Goal: Find specific page/section: Find specific page/section

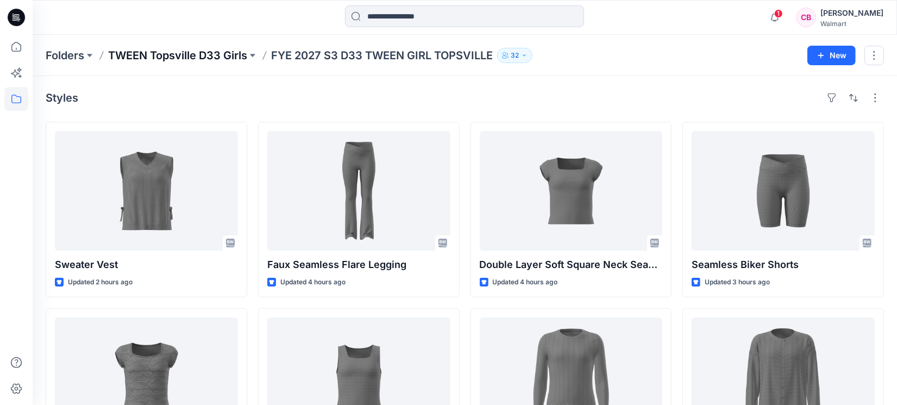
click at [197, 55] on p "TWEEN Topsville D33 Girls" at bounding box center [177, 55] width 139 height 15
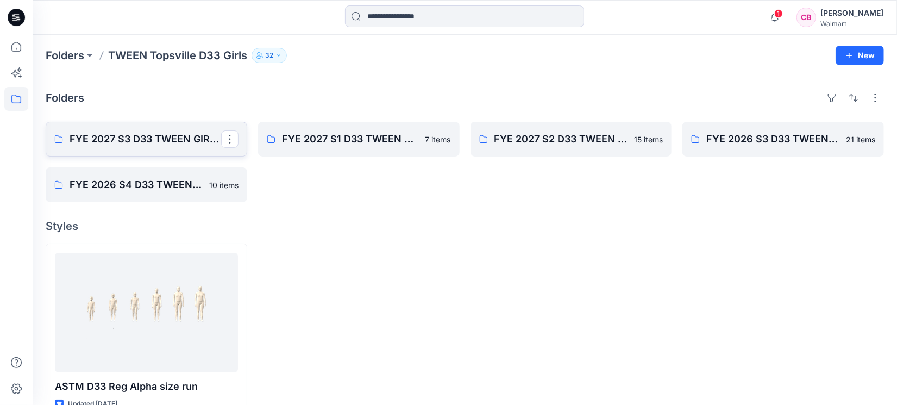
click at [113, 141] on p "FYE 2027 S3 D33 TWEEN GIRL TOPSVILLE" at bounding box center [146, 138] width 152 height 15
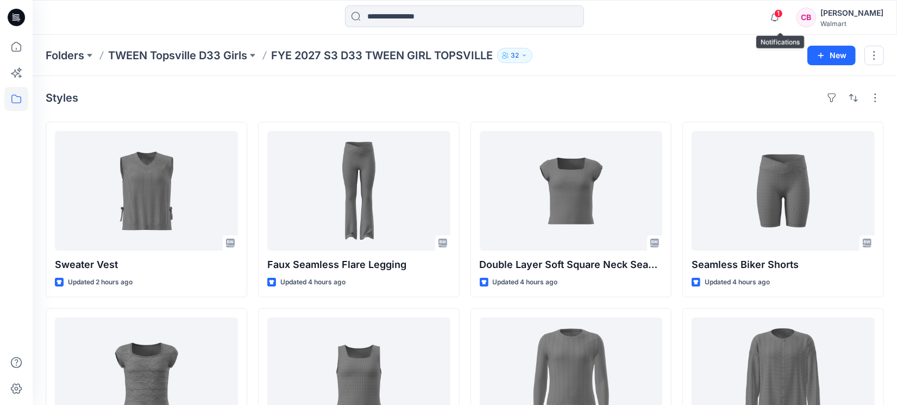
click at [783, 17] on span "1" at bounding box center [778, 13] width 9 height 9
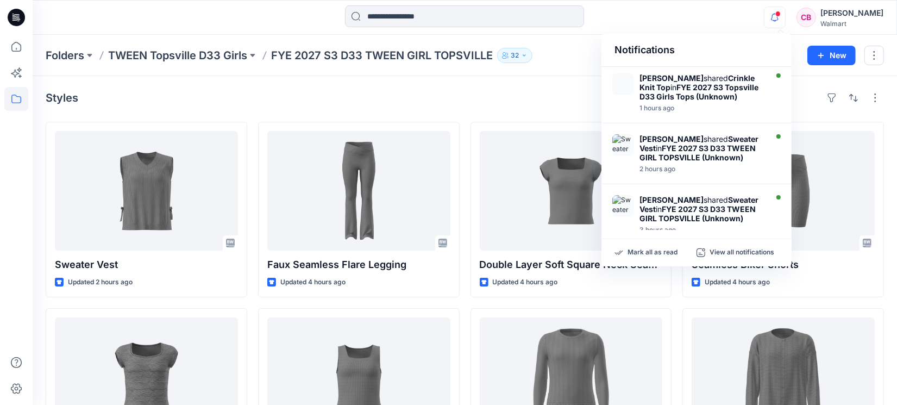
click at [781, 15] on span at bounding box center [777, 14] width 5 height 6
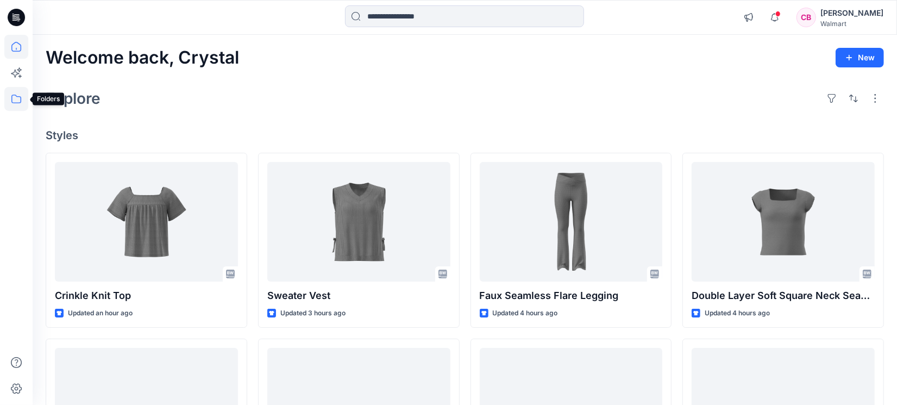
click at [9, 95] on icon at bounding box center [16, 99] width 24 height 24
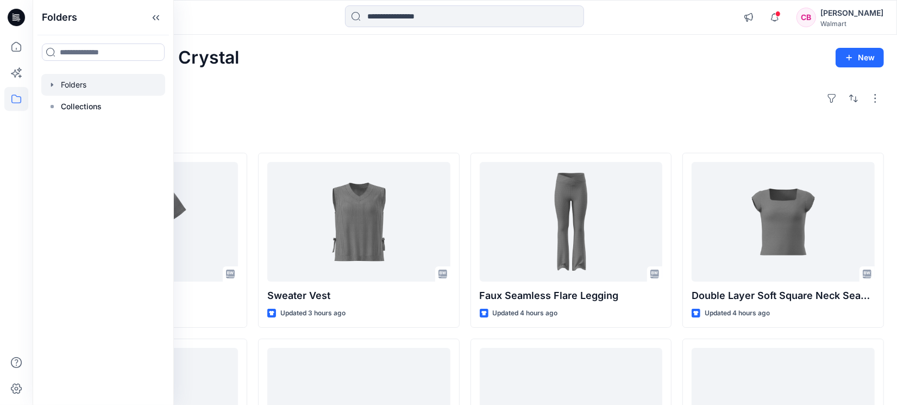
click at [85, 87] on div at bounding box center [103, 85] width 124 height 22
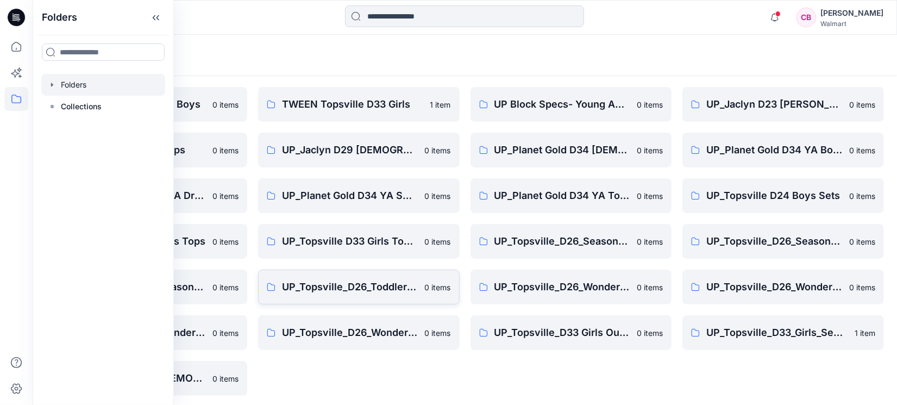
scroll to position [82, 0]
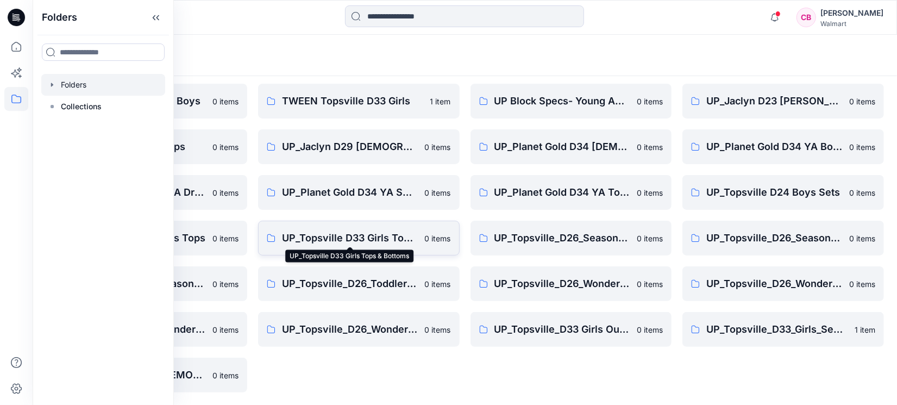
click at [367, 233] on p "UP_Topsville D33 Girls Tops & Bottoms" at bounding box center [350, 237] width 136 height 15
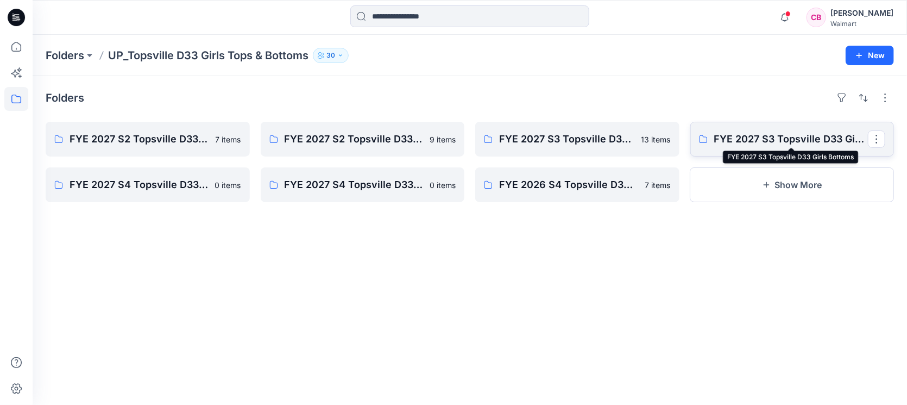
click at [814, 138] on p "FYE 2027 S3 Topsville D33 Girls Bottoms" at bounding box center [791, 138] width 154 height 15
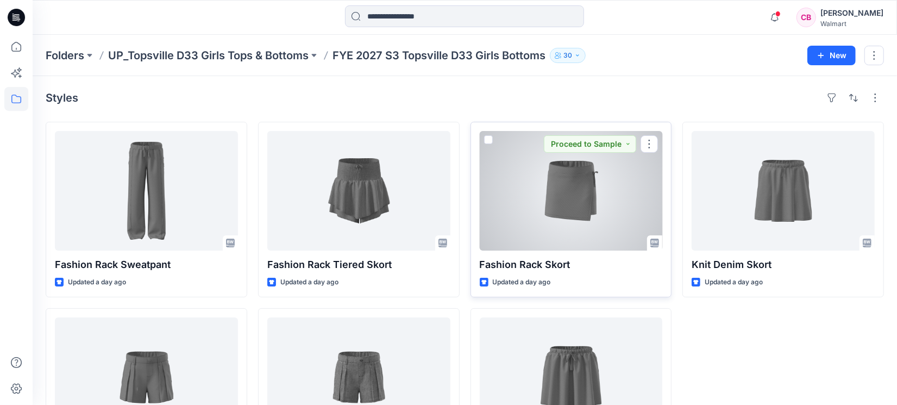
scroll to position [68, 0]
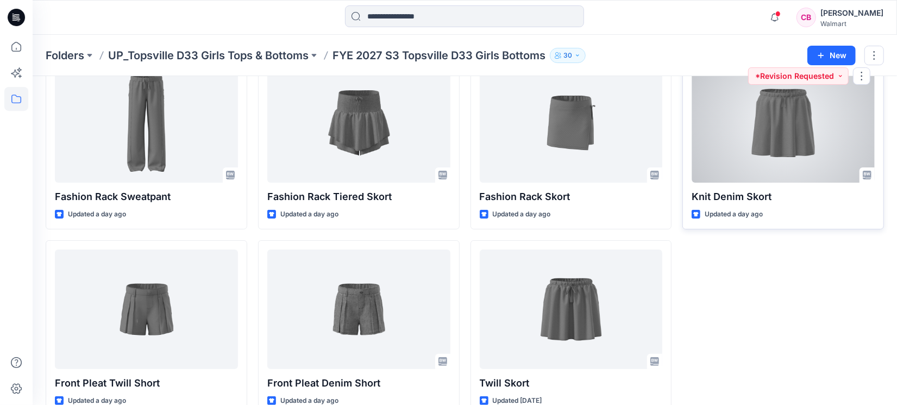
click at [795, 123] on div at bounding box center [783, 123] width 183 height 120
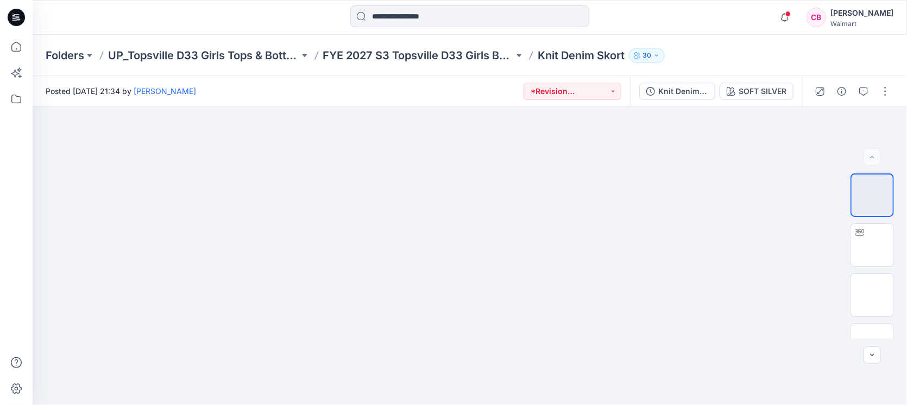
click at [862, 91] on icon "button" at bounding box center [864, 91] width 9 height 9
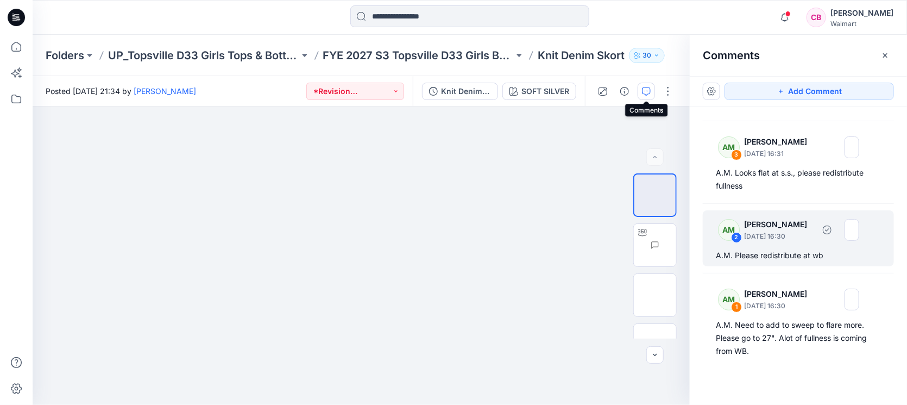
scroll to position [71, 0]
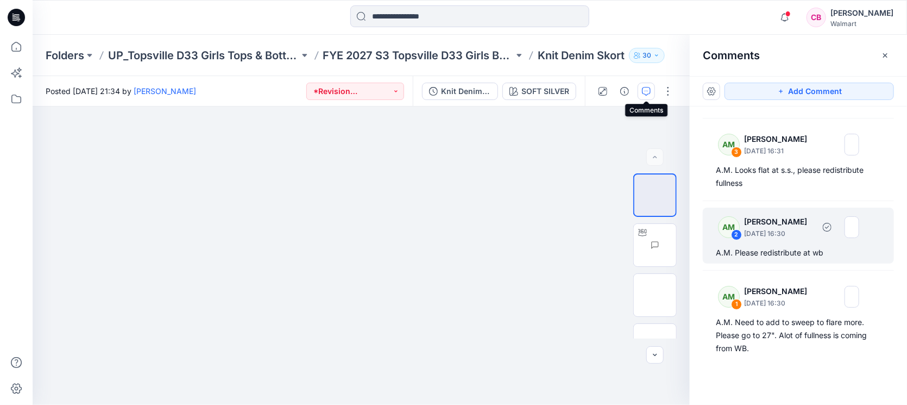
click at [813, 255] on div "A.M. Please redistribute at wb" at bounding box center [798, 252] width 165 height 13
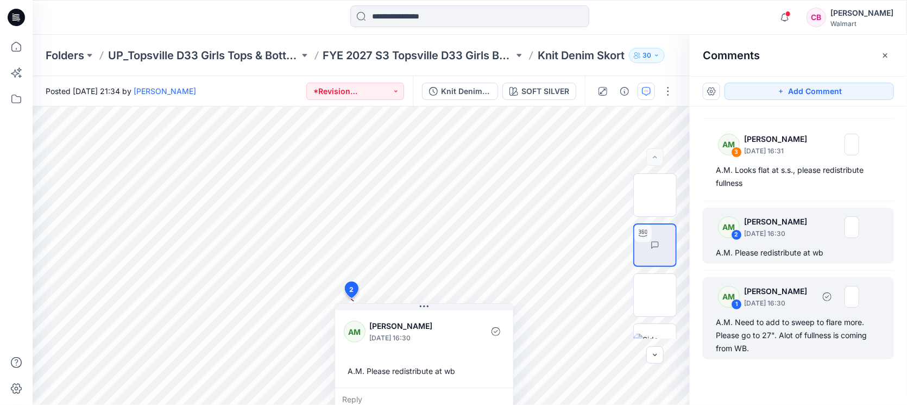
click at [794, 346] on div "A.M. Need to add to sweep to flare more. Please go to 27". Alot of fullness is …" at bounding box center [798, 335] width 165 height 39
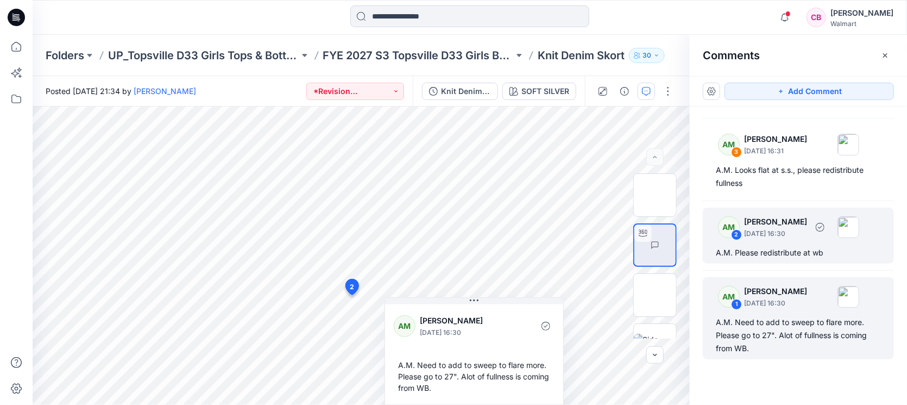
click at [774, 245] on div "AM 2 [PERSON_NAME] [DATE] 16:30 A.M. Please redistribute at wb" at bounding box center [798, 236] width 191 height 56
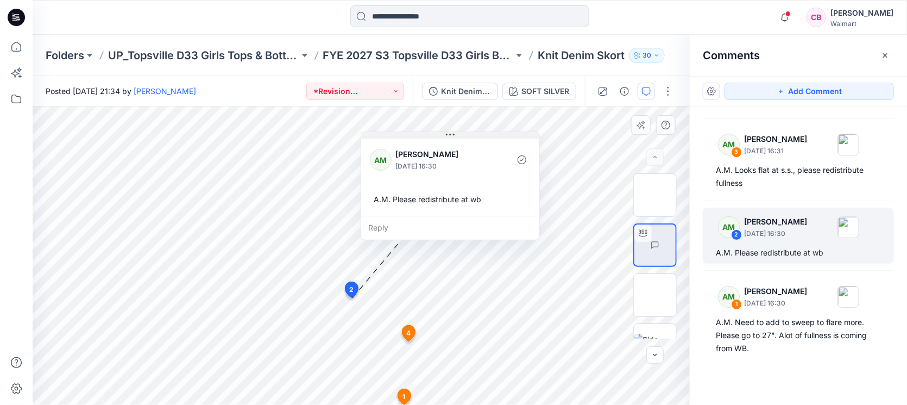
drag, startPoint x: 455, startPoint y: 305, endPoint x: 481, endPoint y: 134, distance: 173.1
click at [481, 134] on button at bounding box center [450, 135] width 178 height 7
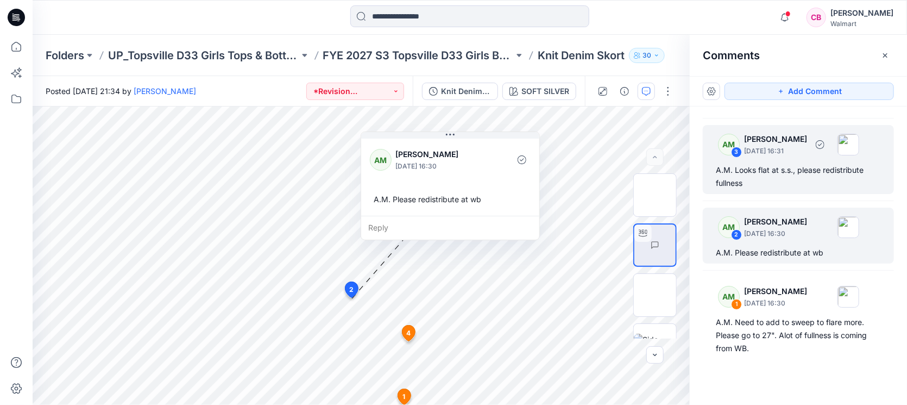
click at [806, 183] on div "A.M. Looks flat at s.s., please redistribute fullness" at bounding box center [798, 177] width 165 height 26
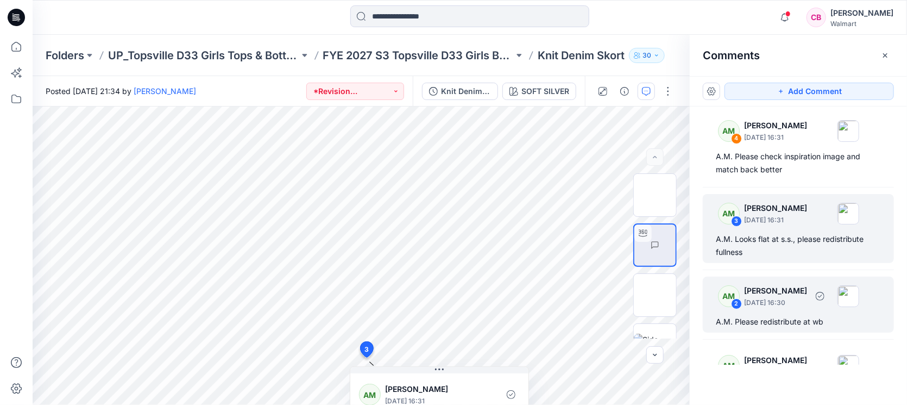
scroll to position [0, 0]
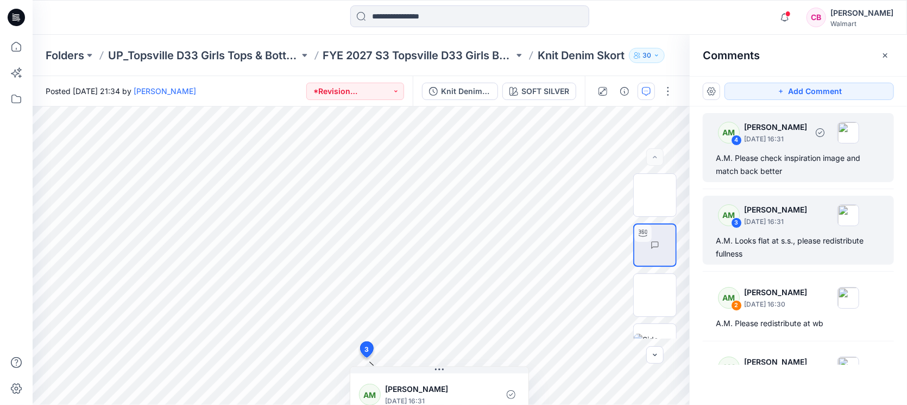
click at [794, 162] on div "A.M. Please check inspiration image and match back better" at bounding box center [798, 165] width 165 height 26
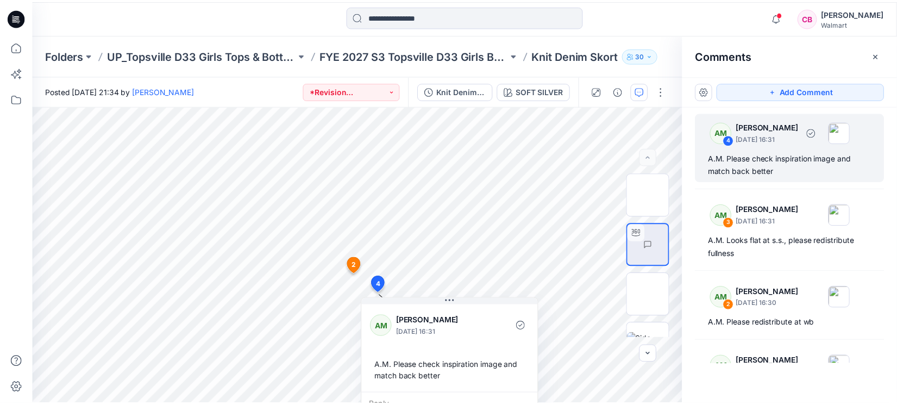
scroll to position [71, 0]
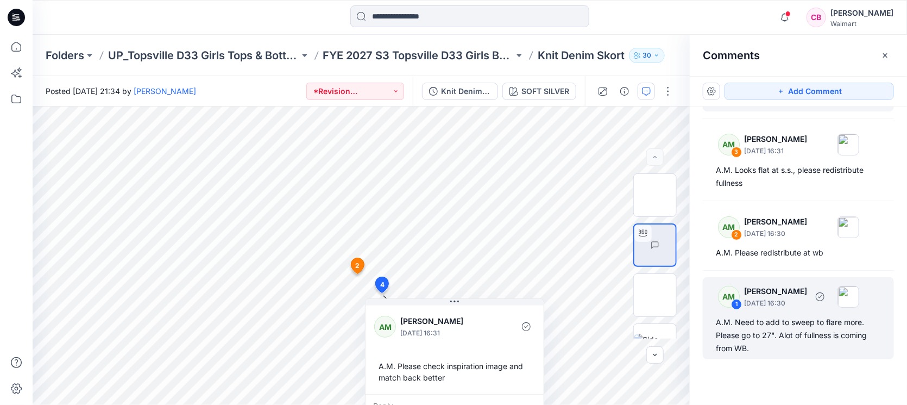
click at [783, 313] on div "AM 1 [PERSON_NAME] [DATE] 16:30 A.M. Need to add to sweep to flare more. Please…" at bounding box center [798, 318] width 191 height 82
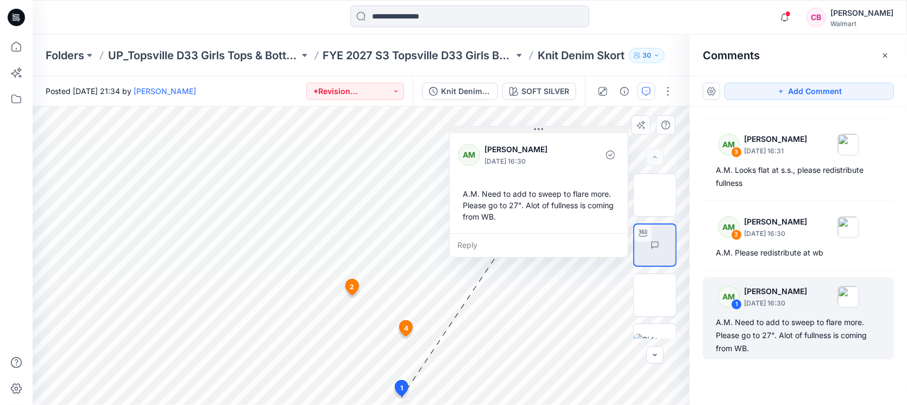
drag, startPoint x: 511, startPoint y: 299, endPoint x: 576, endPoint y: 128, distance: 183.0
click at [576, 128] on button at bounding box center [539, 130] width 178 height 7
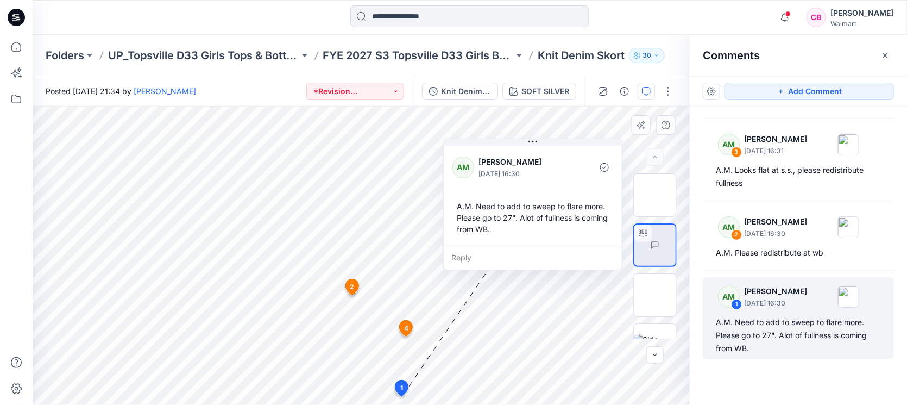
drag, startPoint x: 563, startPoint y: 133, endPoint x: 557, endPoint y: 145, distance: 13.9
click at [557, 145] on button at bounding box center [533, 142] width 178 height 7
click at [454, 48] on p "FYE 2027 S3 Topsville D33 Girls Bottoms" at bounding box center [418, 55] width 191 height 15
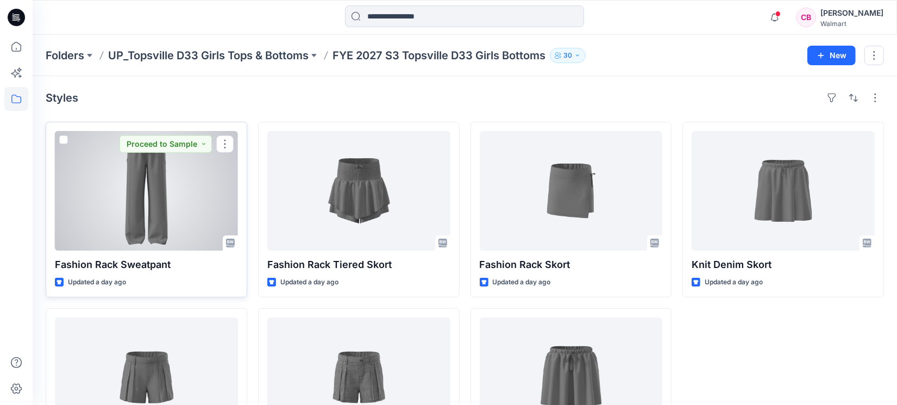
click at [155, 187] on div at bounding box center [146, 191] width 183 height 120
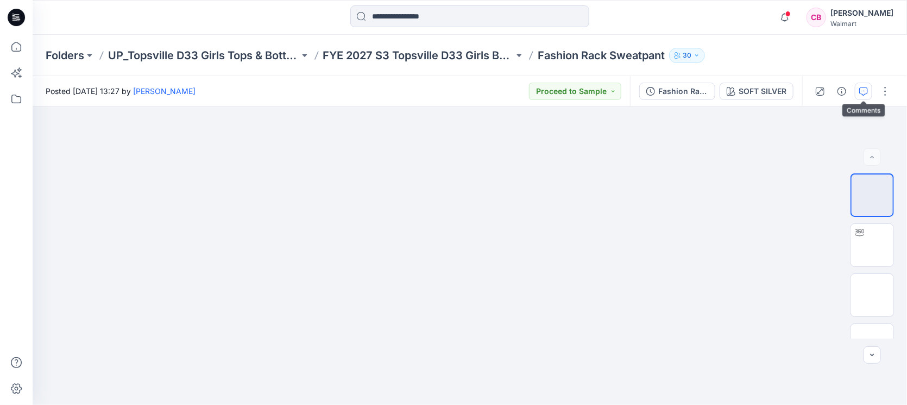
click at [861, 90] on icon "button" at bounding box center [864, 91] width 9 height 9
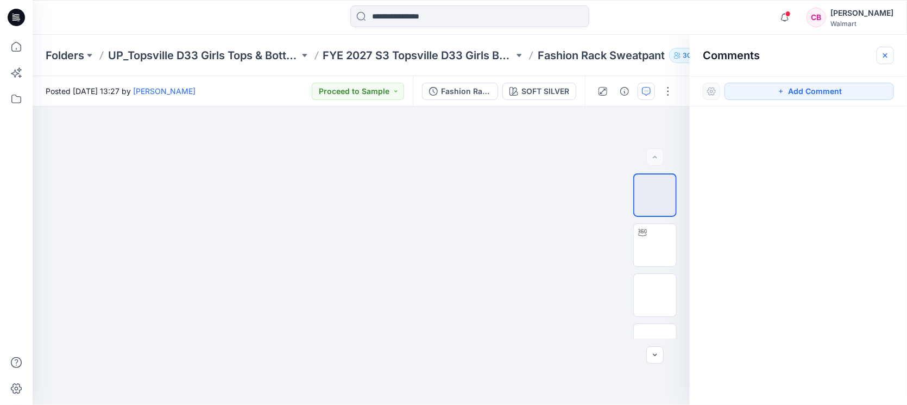
click at [886, 52] on icon "button" at bounding box center [885, 55] width 9 height 9
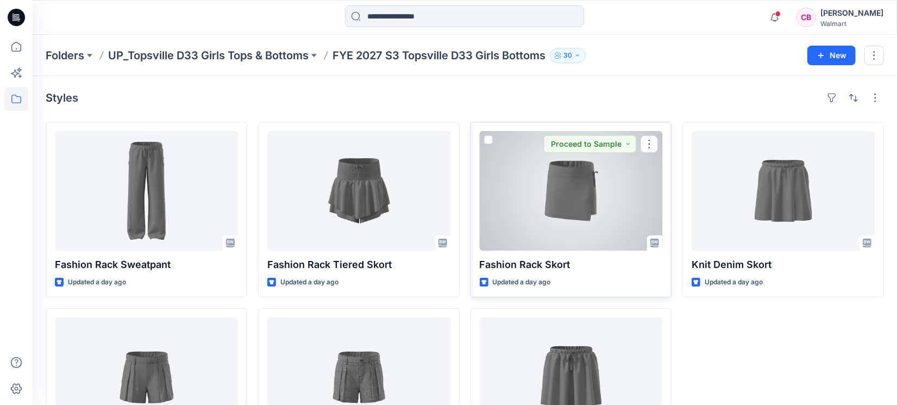
click at [576, 203] on div at bounding box center [571, 191] width 183 height 120
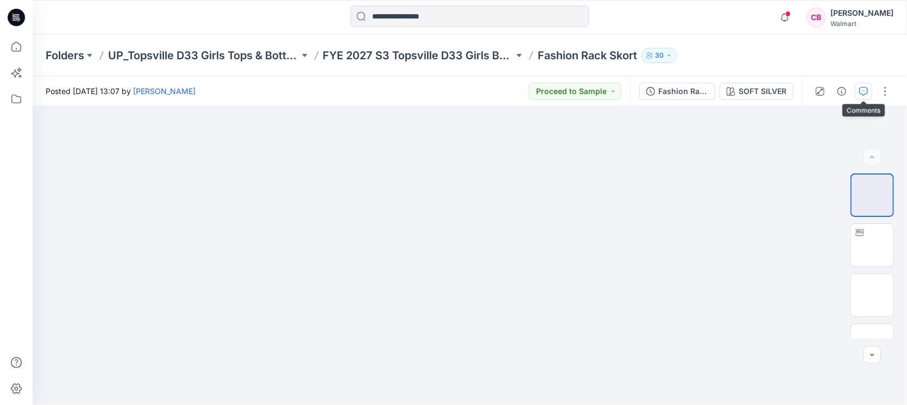
click at [858, 86] on button "button" at bounding box center [863, 91] width 17 height 17
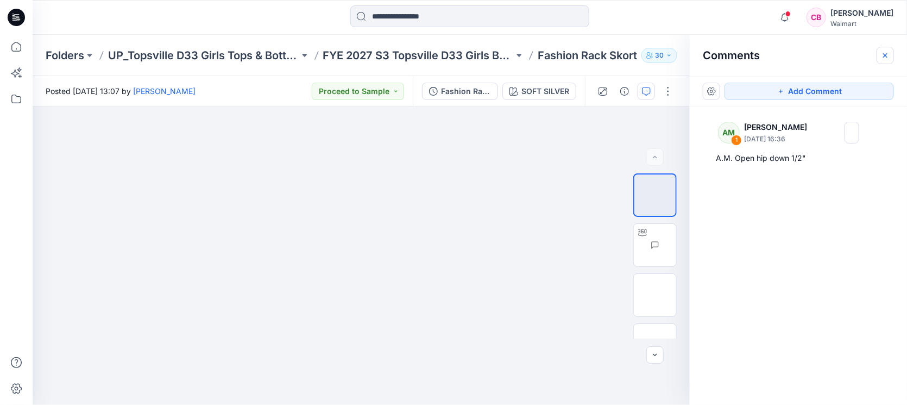
click at [890, 55] on icon "button" at bounding box center [885, 55] width 9 height 9
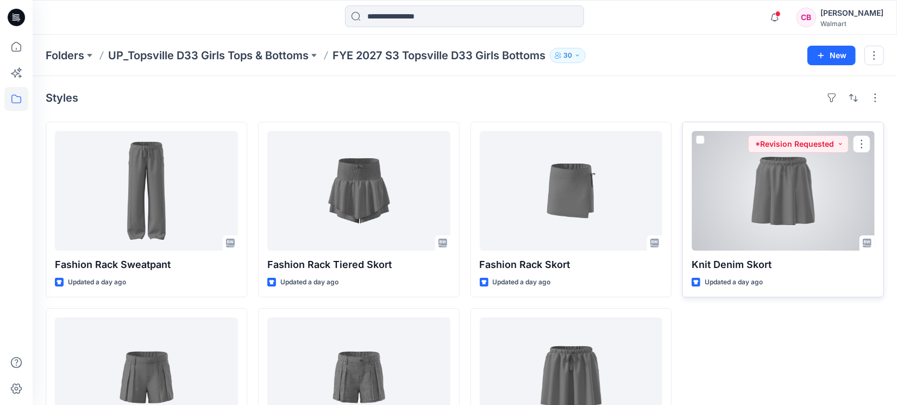
scroll to position [90, 0]
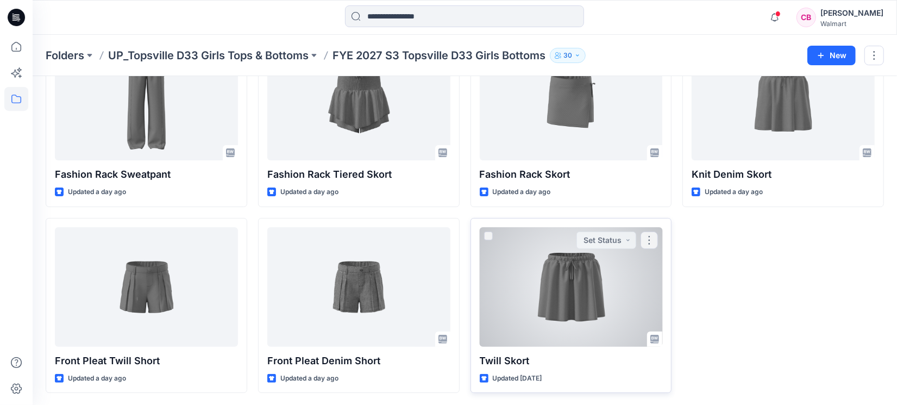
click at [507, 341] on div at bounding box center [571, 287] width 183 height 120
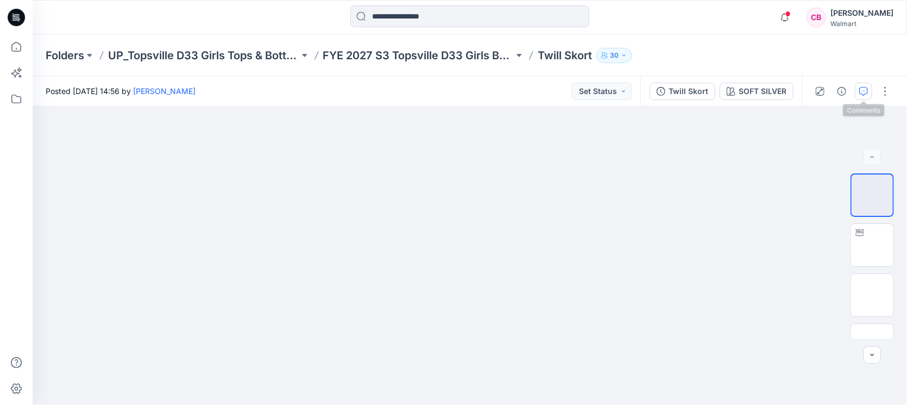
click at [864, 85] on button "button" at bounding box center [863, 91] width 17 height 17
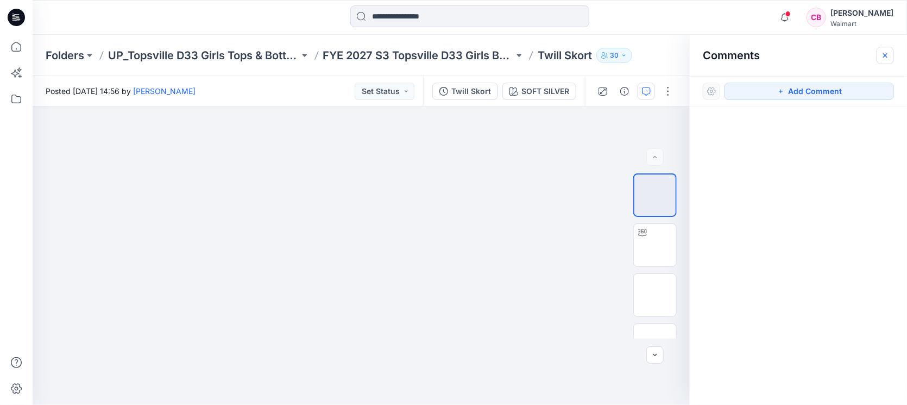
click at [893, 53] on button "button" at bounding box center [885, 55] width 17 height 17
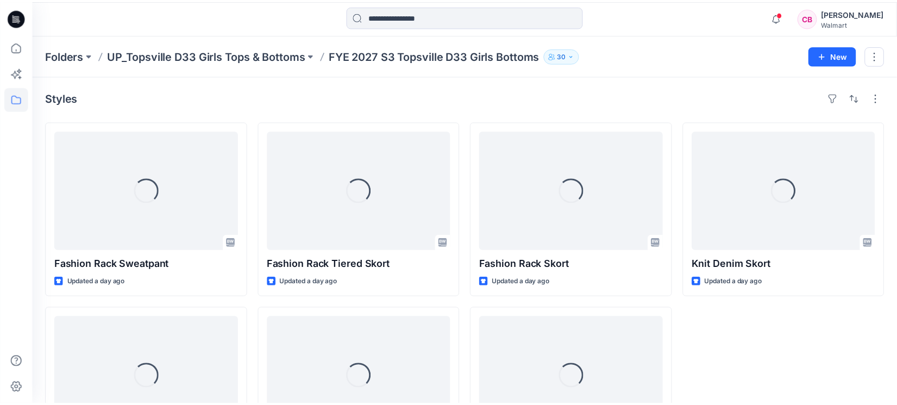
scroll to position [90, 0]
